Goal: Transaction & Acquisition: Purchase product/service

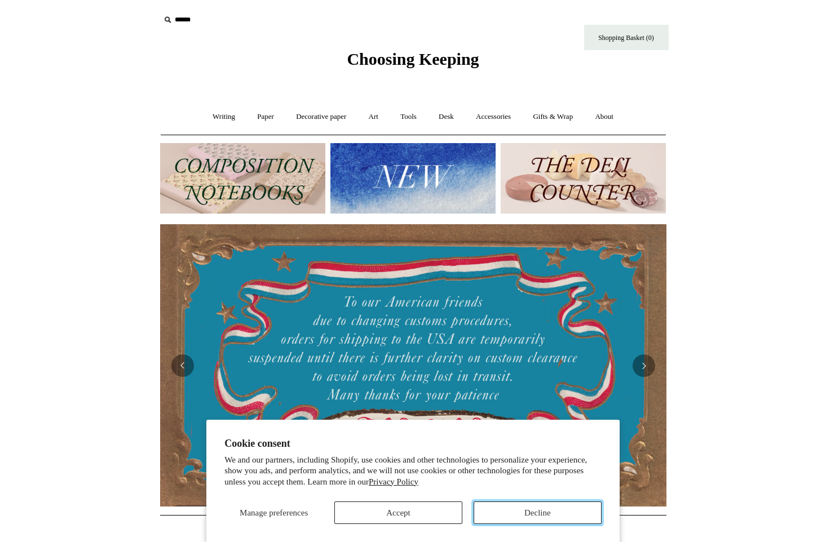
click at [541, 513] on button "Decline" at bounding box center [537, 513] width 128 height 23
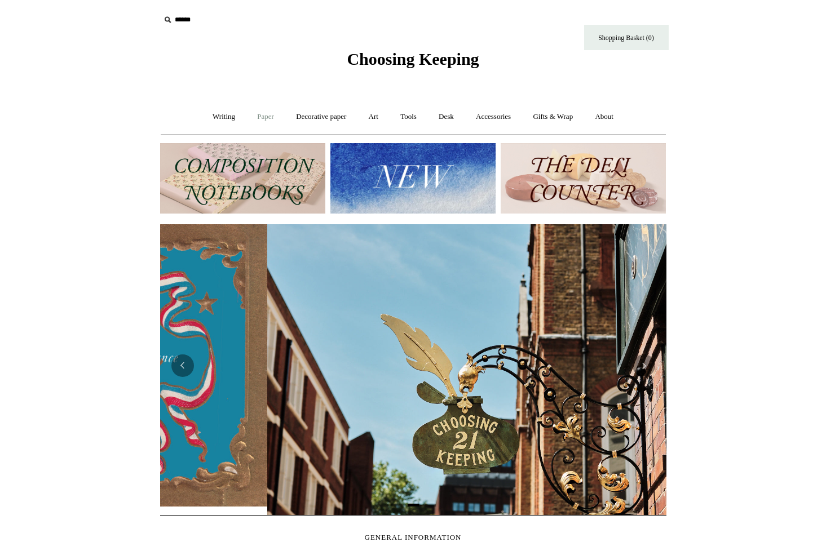
scroll to position [0, 506]
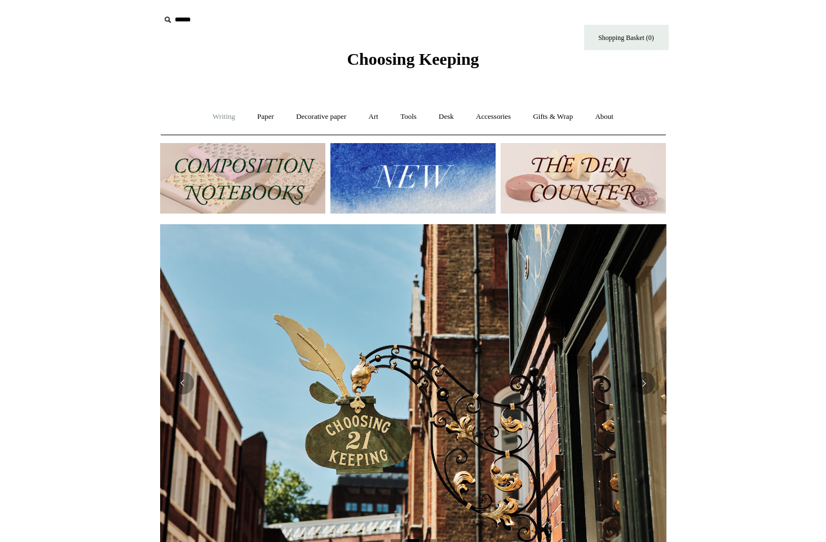
click at [213, 117] on link "Writing +" at bounding box center [223, 117] width 43 height 30
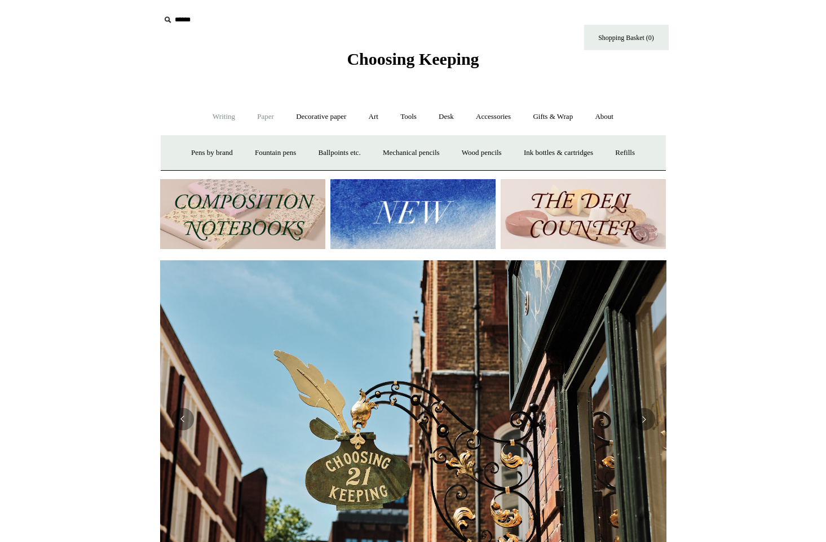
click at [254, 115] on link "Paper +" at bounding box center [265, 117] width 37 height 30
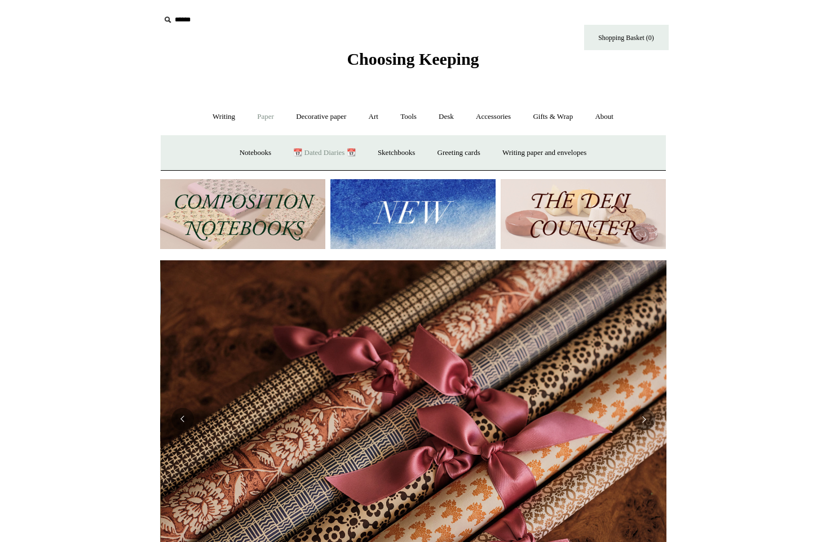
scroll to position [0, 1012]
click at [310, 149] on link "📆 Dated Diaries 📆" at bounding box center [324, 153] width 82 height 30
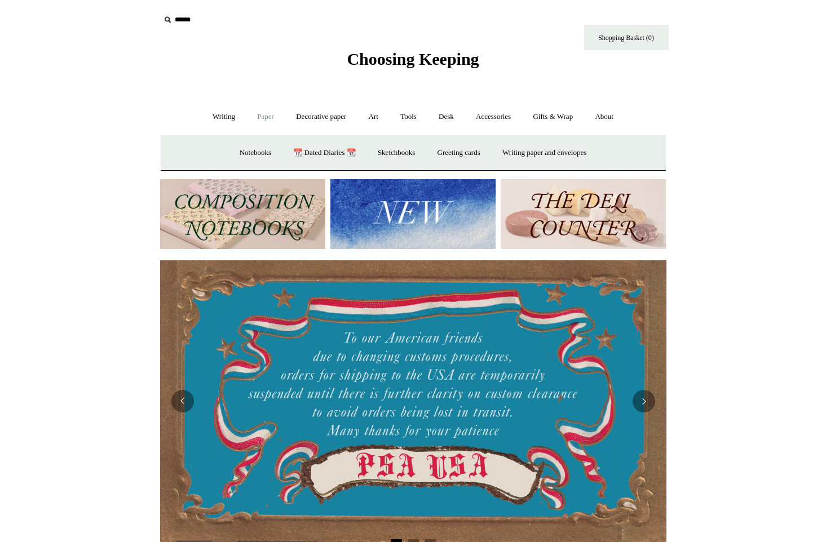
scroll to position [0, 0]
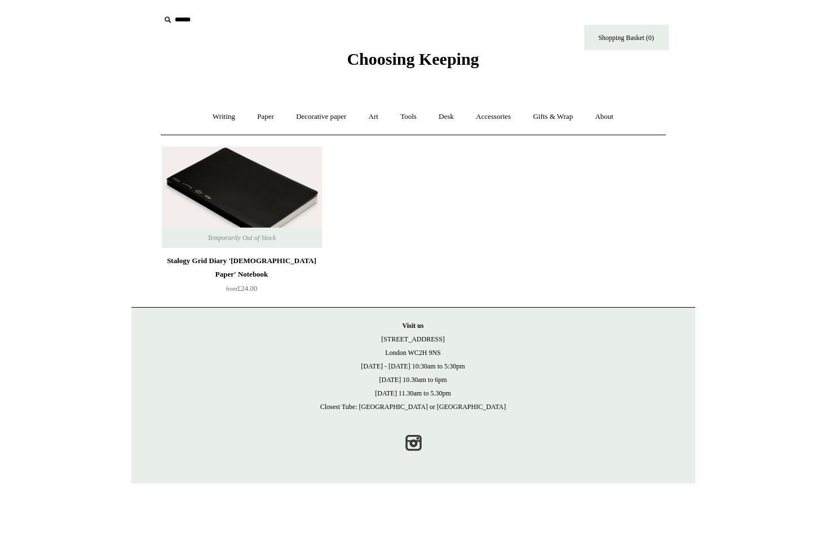
click at [236, 203] on img at bounding box center [242, 197] width 160 height 101
